Goal: Task Accomplishment & Management: Use online tool/utility

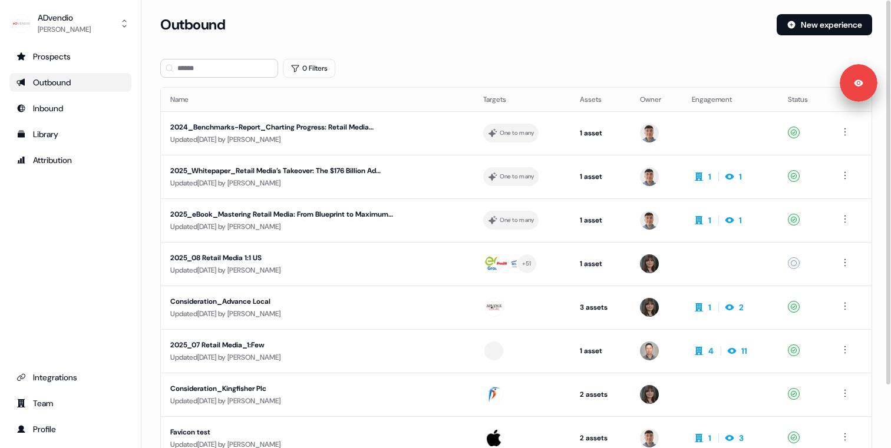
click at [67, 365] on div "Prospects Outbound Inbound Library Attribution Integrations Team Profile" at bounding box center [70, 243] width 122 height 392
click at [57, 373] on div "Integrations" at bounding box center [70, 378] width 108 height 12
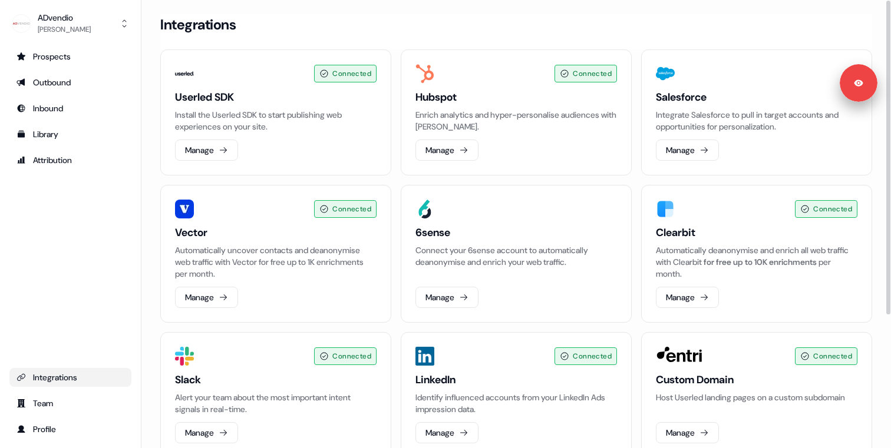
click at [396, 223] on div "Connected Userled SDK Install the Userled SDK to start publishing web experienc…" at bounding box center [516, 327] width 712 height 556
click at [672, 150] on button "Manage" at bounding box center [687, 150] width 63 height 21
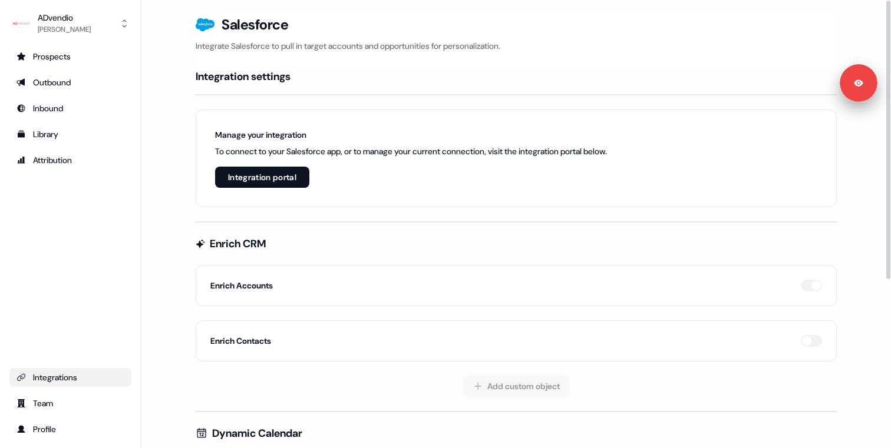
click at [269, 173] on button "Integration portal" at bounding box center [262, 177] width 94 height 21
click at [58, 368] on link "Integrations" at bounding box center [70, 377] width 122 height 19
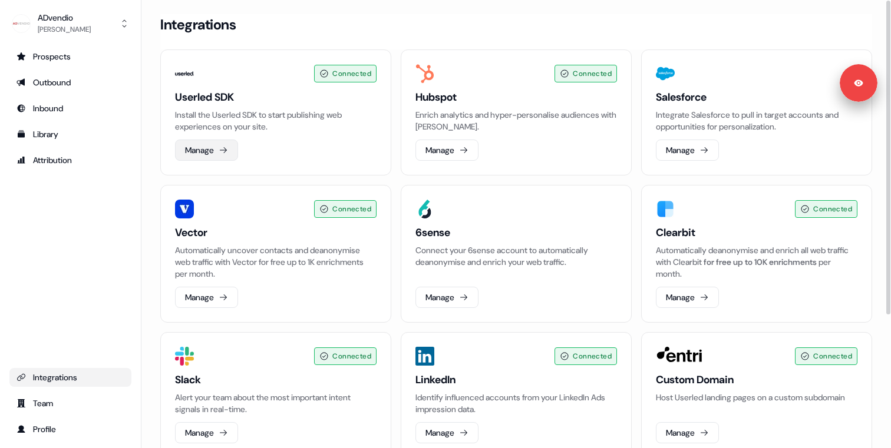
click at [224, 152] on icon at bounding box center [223, 149] width 9 height 9
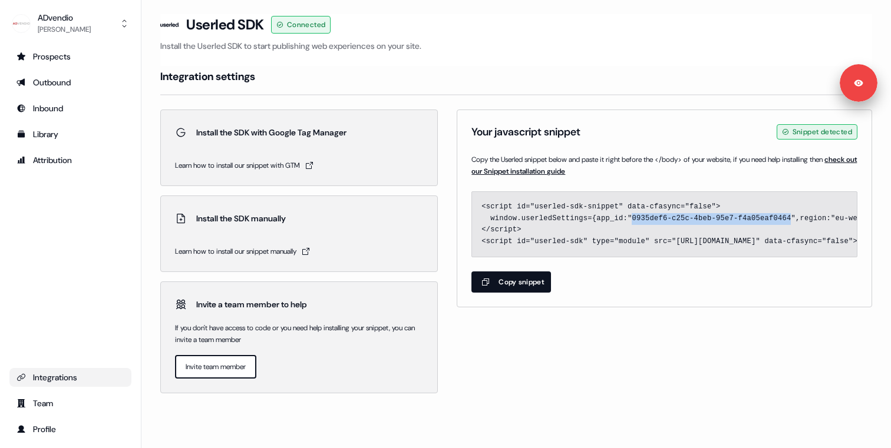
drag, startPoint x: 631, startPoint y: 218, endPoint x: 791, endPoint y: 216, distance: 159.1
copy code "0935def6-c25c-4beb-95e7-f4a05eaf0464"
click at [447, 127] on div "Install the SDK with Google Tag Manager Learn how to install our snippet with G…" at bounding box center [516, 252] width 712 height 284
